Goal: Task Accomplishment & Management: Use online tool/utility

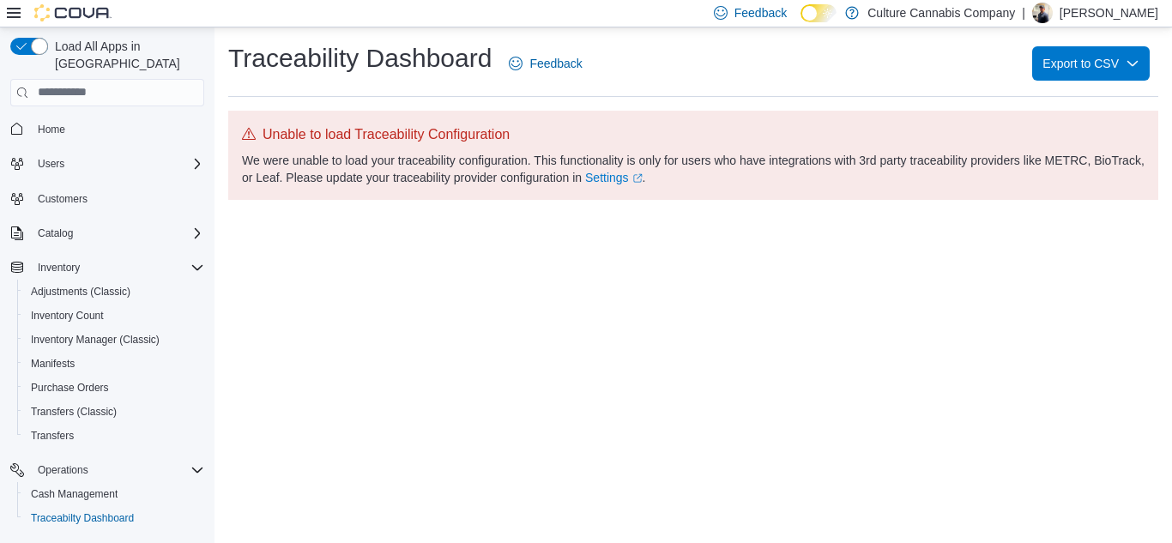
click at [714, 169] on div "We were unable to load your traceability configuration. This functionality is o…" at bounding box center [693, 169] width 903 height 34
click at [70, 487] on span "Cash Management" at bounding box center [74, 494] width 87 height 14
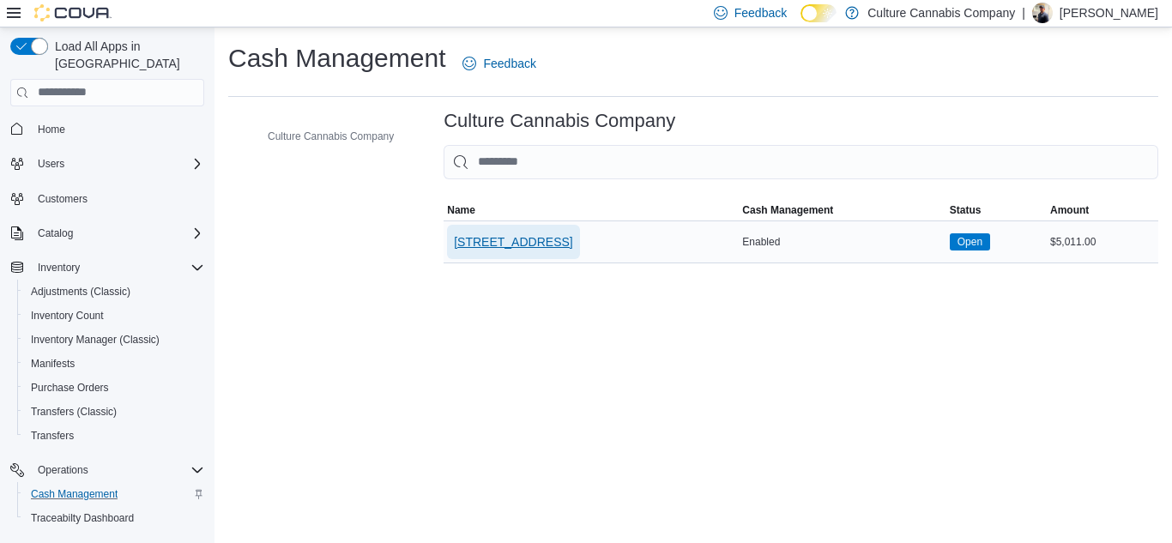
click at [564, 257] on span "[STREET_ADDRESS]" at bounding box center [513, 242] width 118 height 34
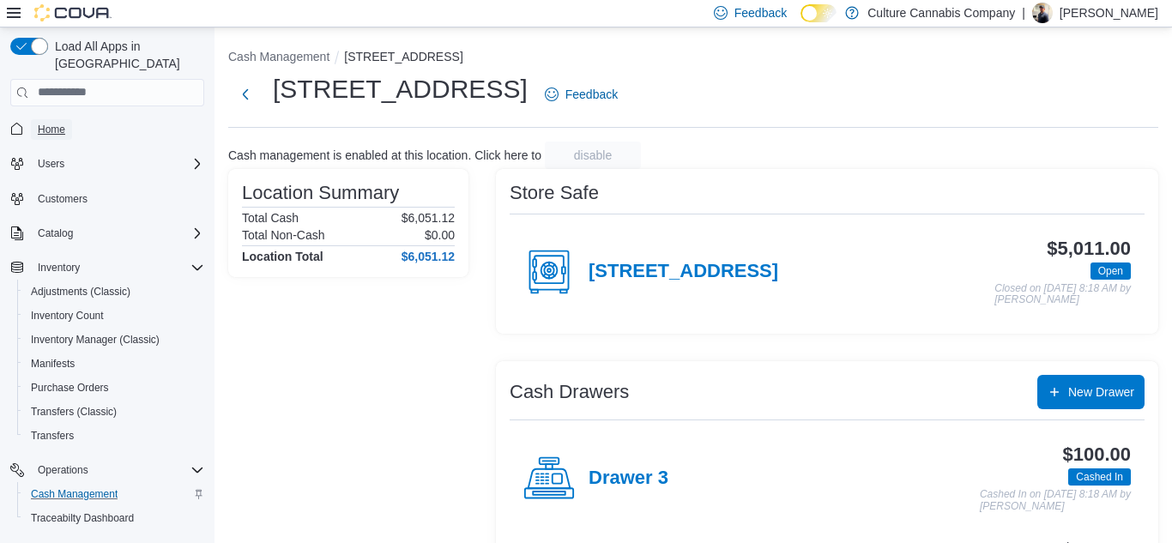
click at [51, 123] on span "Home" at bounding box center [51, 130] width 27 height 14
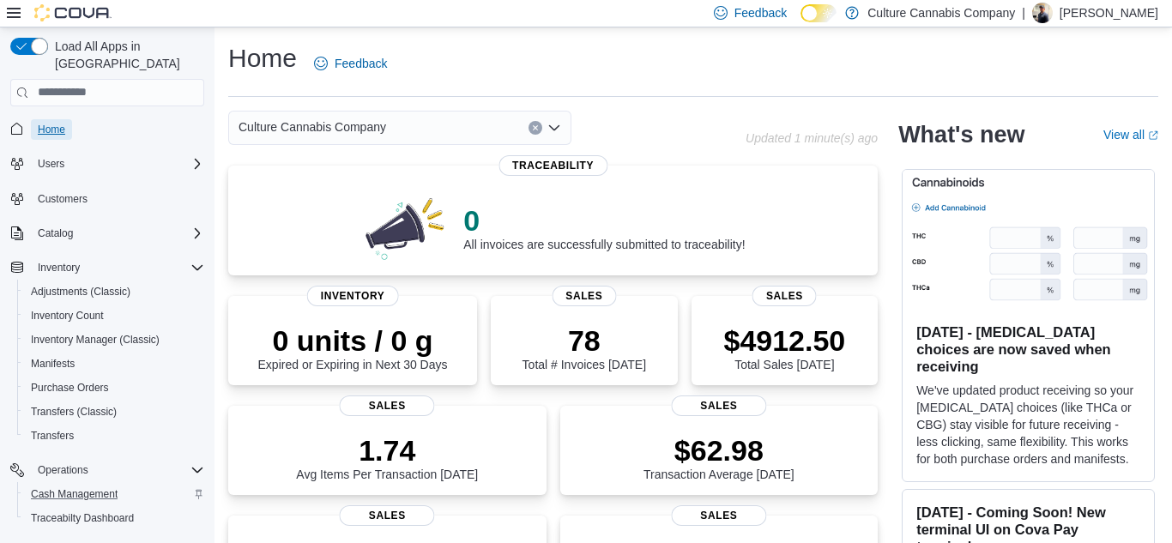
click at [51, 123] on span "Home" at bounding box center [51, 130] width 27 height 14
click at [70, 333] on span "Inventory Manager (Classic)" at bounding box center [95, 340] width 129 height 14
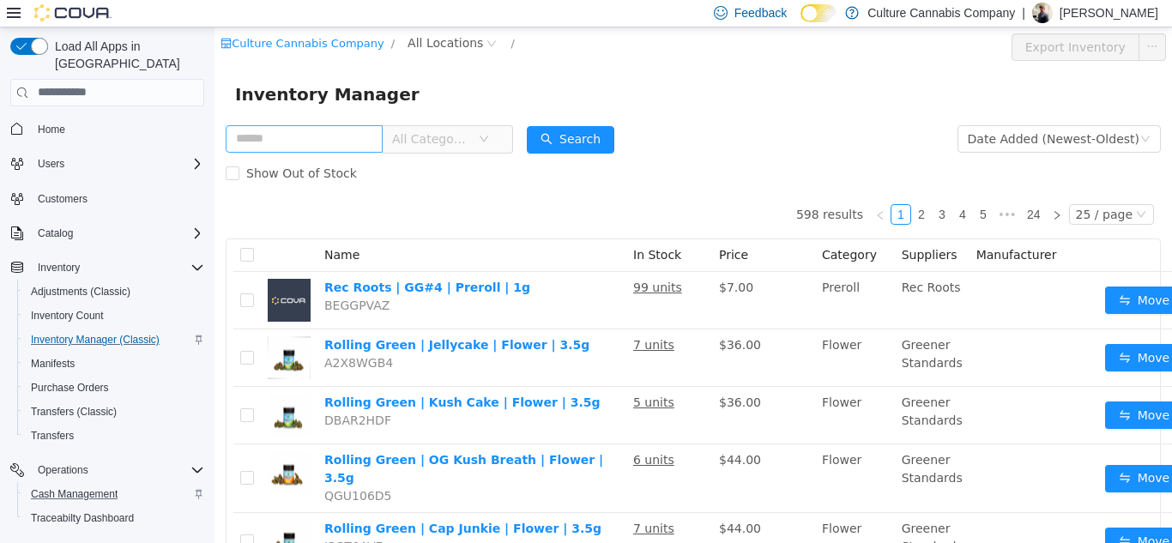
click at [333, 142] on input "text" at bounding box center [304, 137] width 157 height 27
type input "**********"
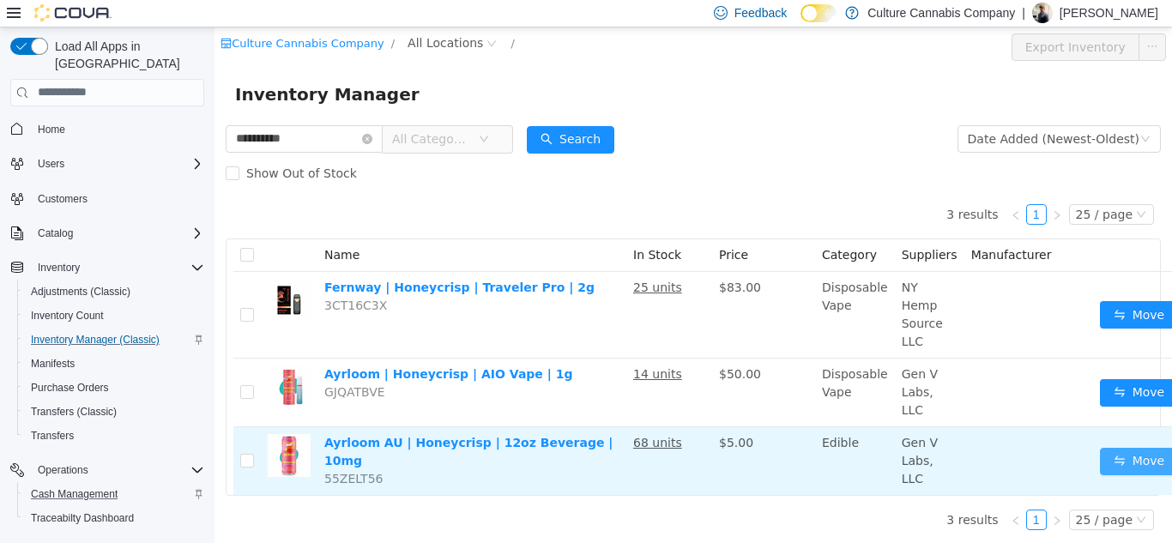
click at [1134, 462] on button "Move" at bounding box center [1139, 460] width 79 height 27
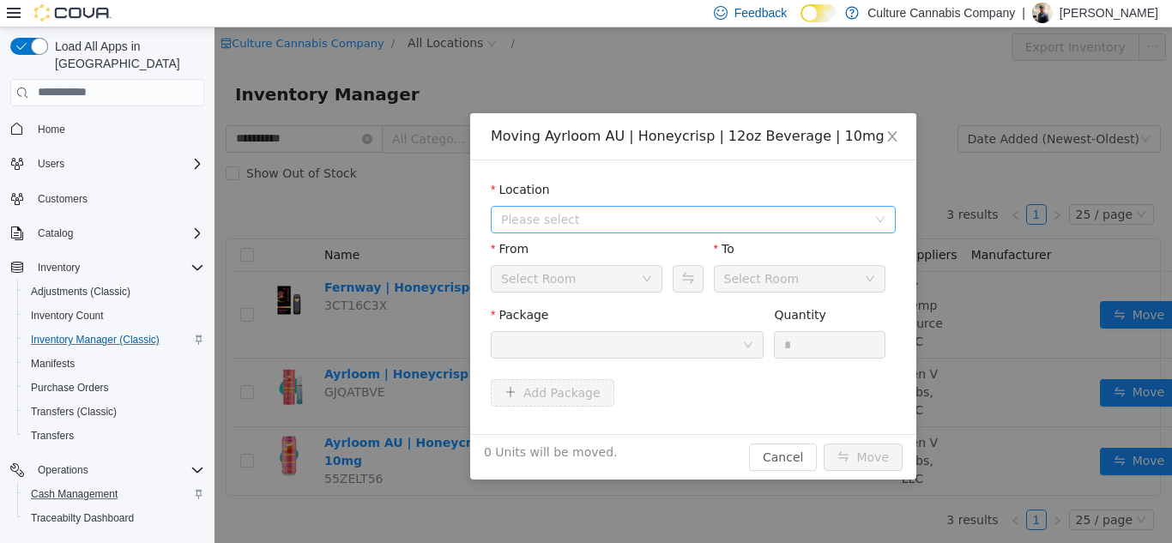
click at [599, 216] on span "Please select" at bounding box center [684, 218] width 366 height 17
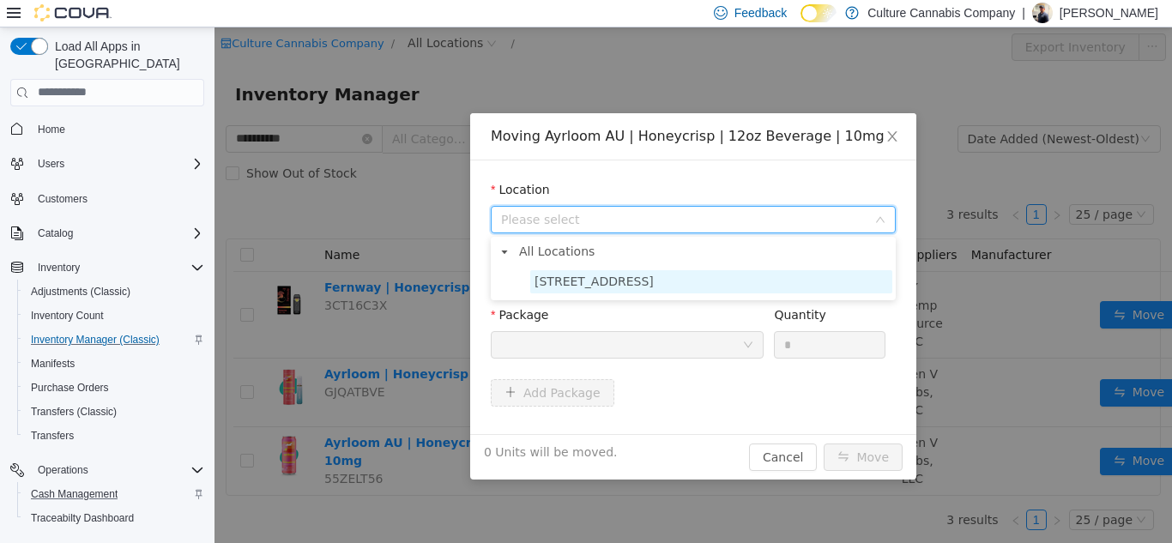
click at [600, 274] on span "[STREET_ADDRESS]" at bounding box center [594, 281] width 119 height 14
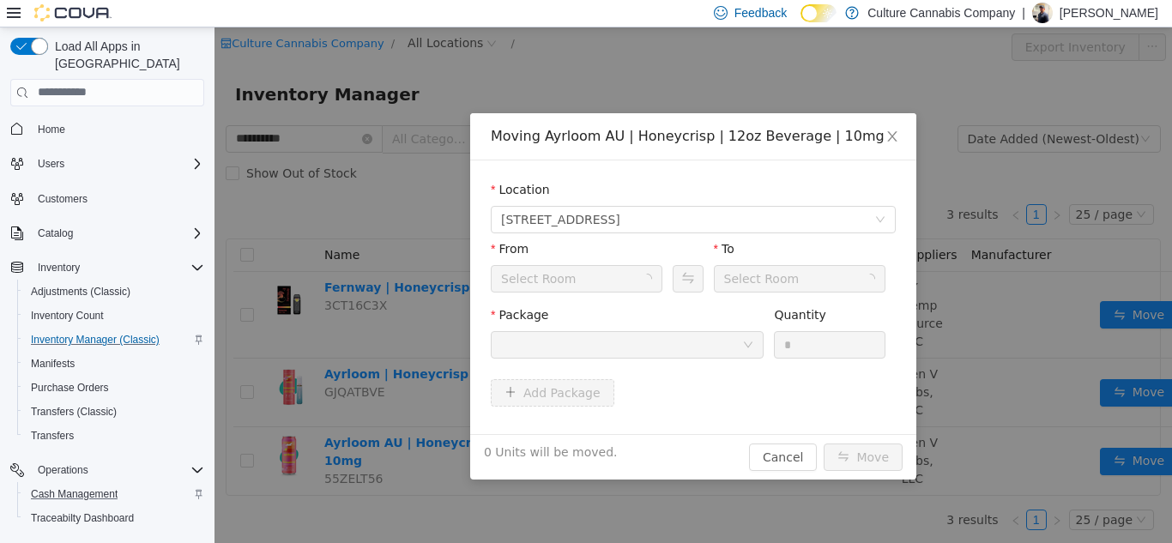
click at [553, 278] on div "Select Room" at bounding box center [539, 278] width 76 height 26
click at [638, 349] on div "Package" at bounding box center [627, 334] width 273 height 59
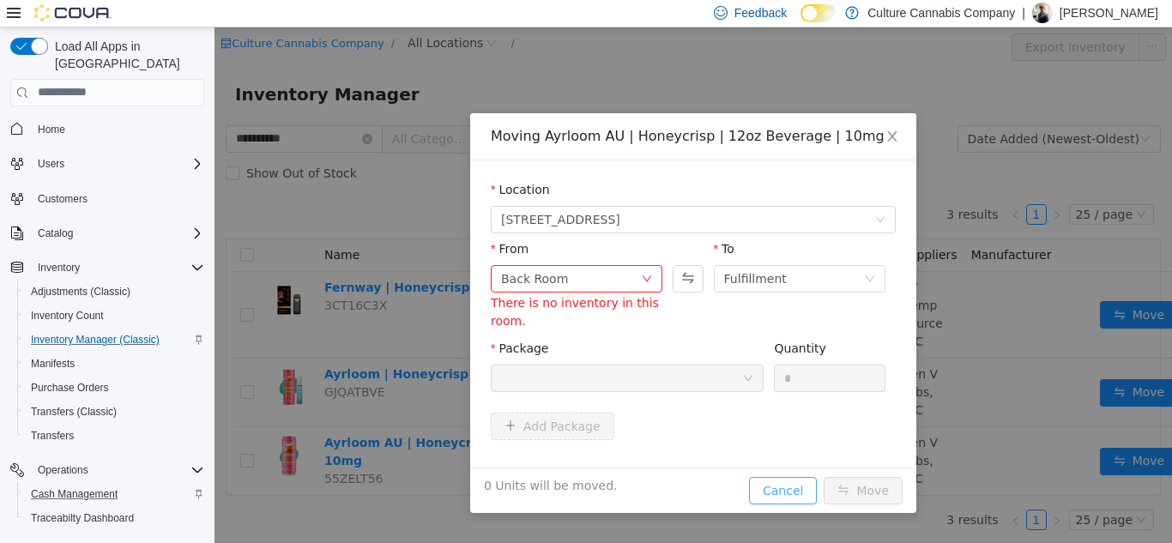
click at [800, 494] on button "Cancel" at bounding box center [783, 489] width 68 height 27
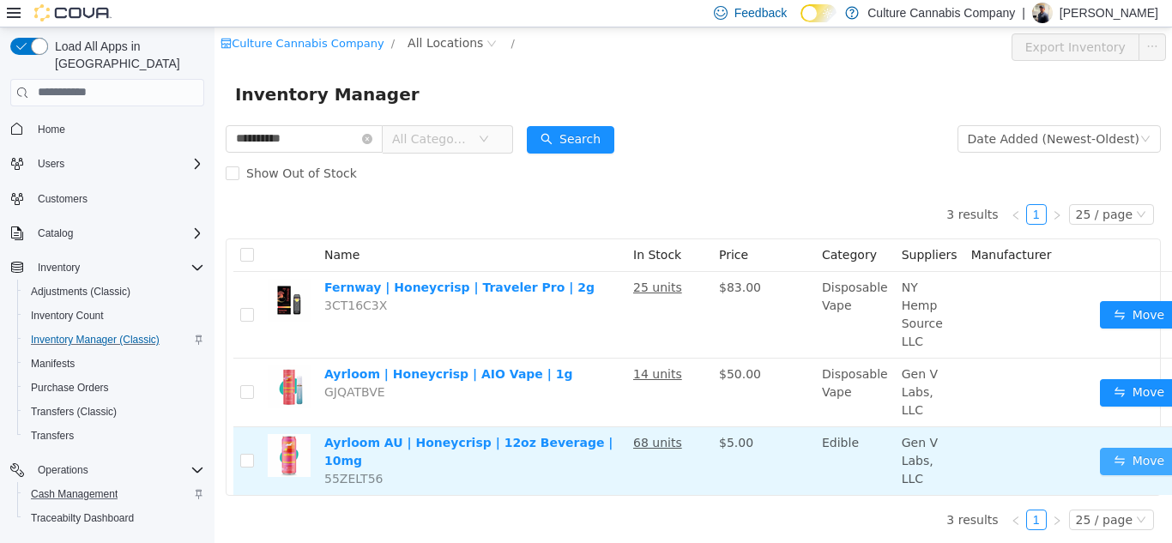
click at [1134, 455] on button "Move" at bounding box center [1139, 460] width 79 height 27
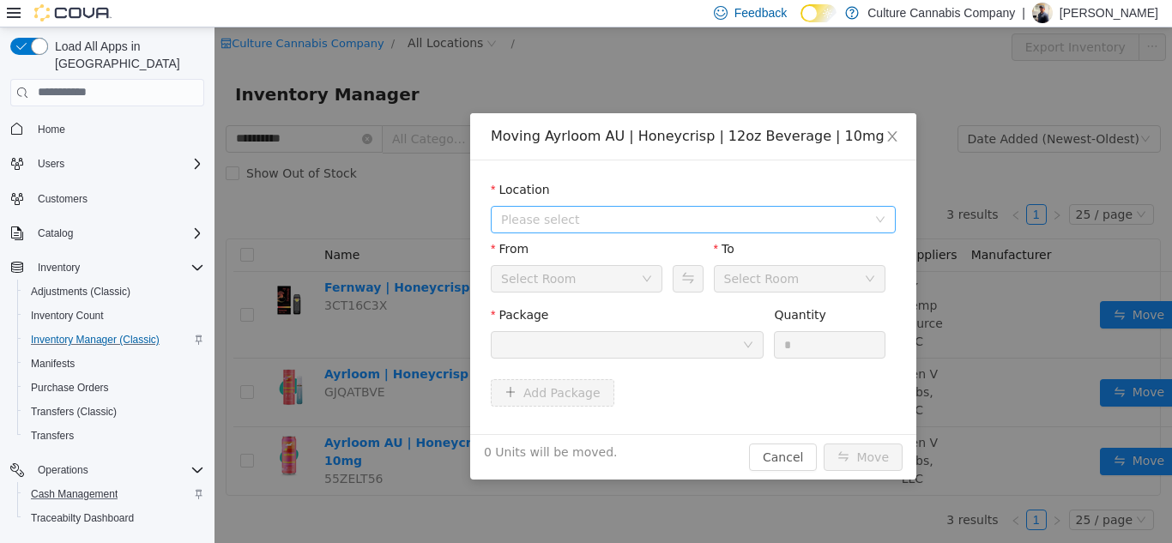
click at [634, 221] on span "Please select" at bounding box center [684, 218] width 366 height 17
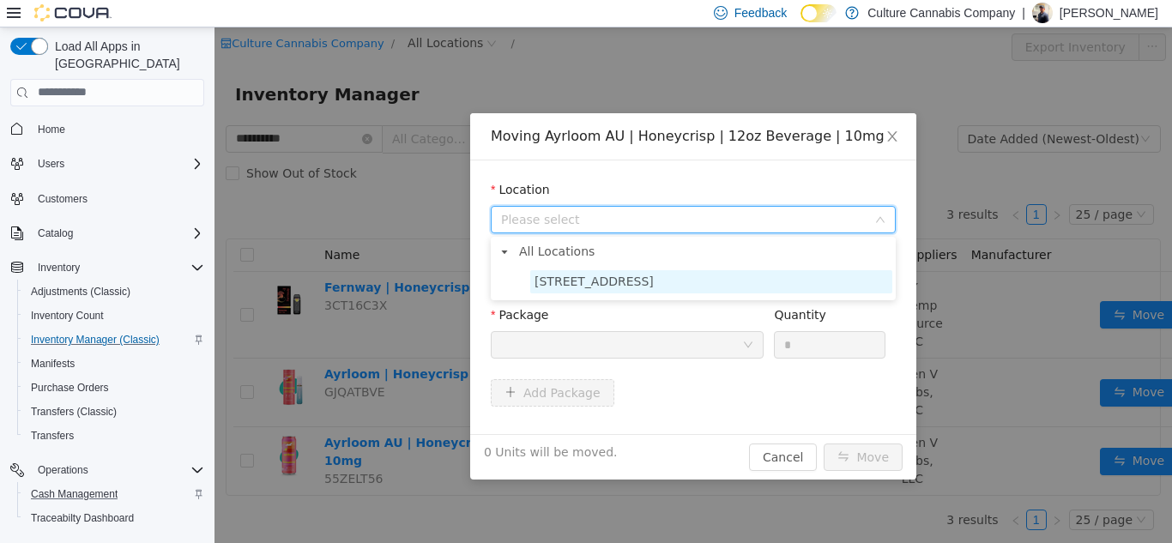
click at [606, 283] on span "[STREET_ADDRESS]" at bounding box center [594, 281] width 119 height 14
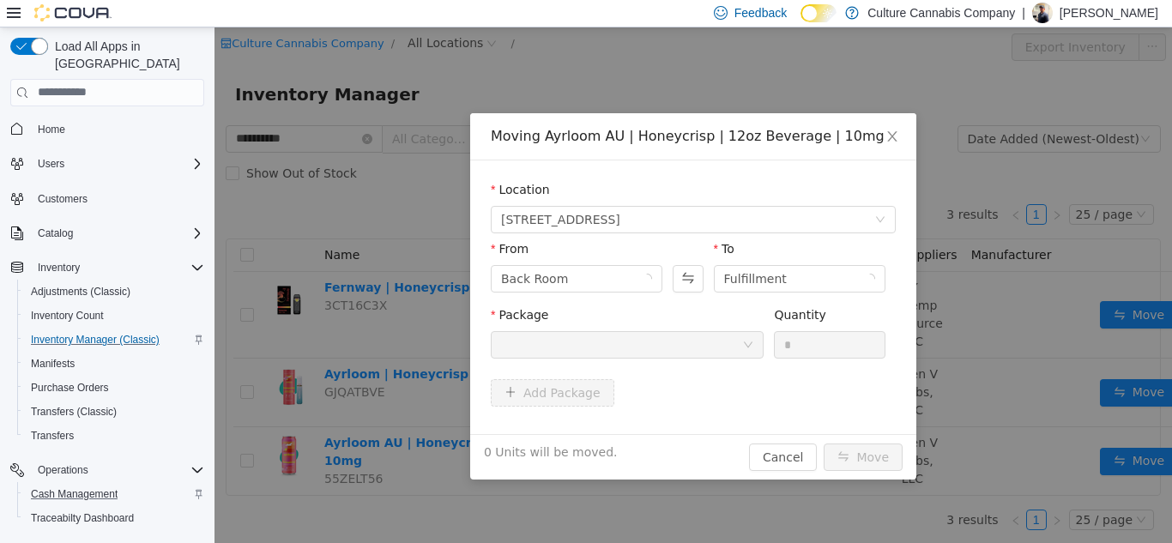
click at [672, 348] on div at bounding box center [621, 344] width 241 height 26
click at [750, 346] on icon "icon: down" at bounding box center [748, 344] width 10 height 10
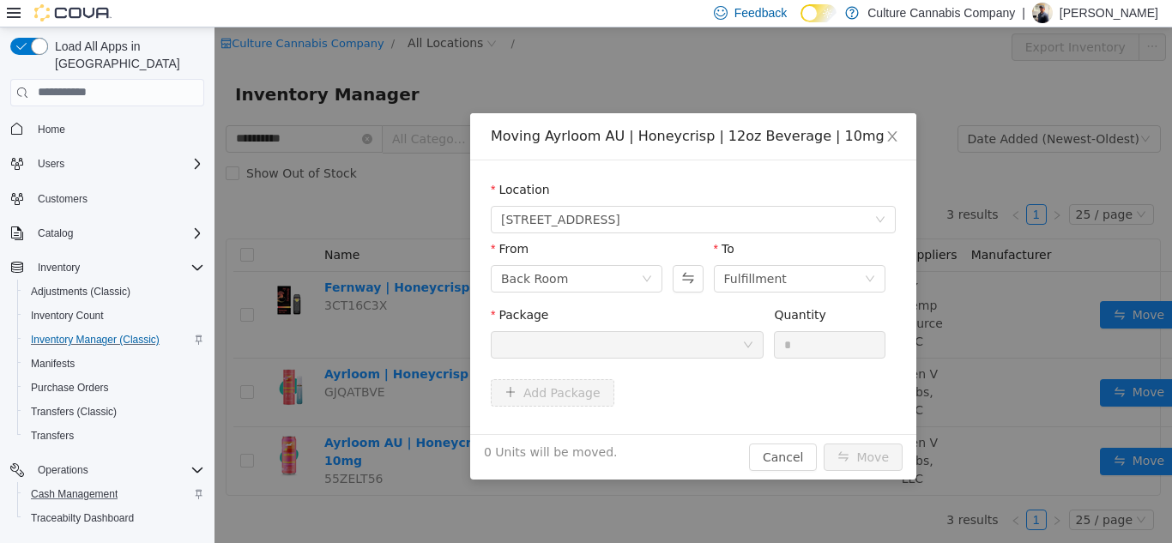
click at [750, 346] on icon "icon: down" at bounding box center [748, 344] width 10 height 10
click at [708, 356] on div at bounding box center [621, 344] width 241 height 26
click at [801, 448] on button "Cancel" at bounding box center [783, 456] width 68 height 27
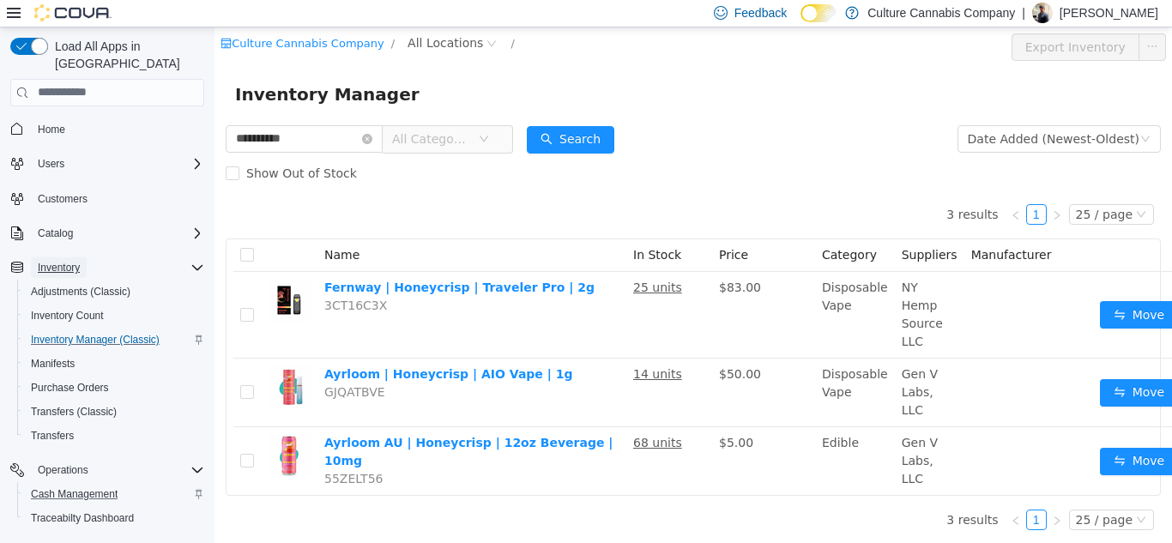
click at [40, 261] on span "Inventory" at bounding box center [59, 268] width 42 height 14
